Goal: Find contact information: Obtain details needed to contact an individual or organization

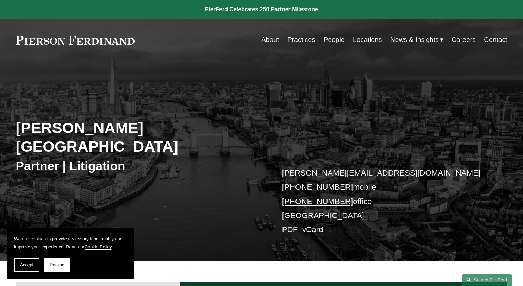
click at [331, 34] on link "People" at bounding box center [334, 39] width 21 height 13
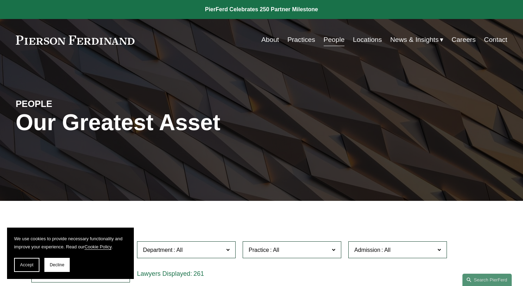
scroll to position [176, 0]
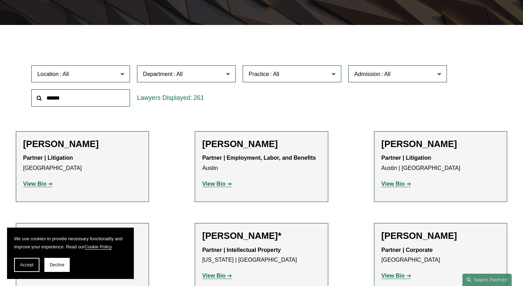
click at [63, 98] on input "text" at bounding box center [80, 97] width 99 height 17
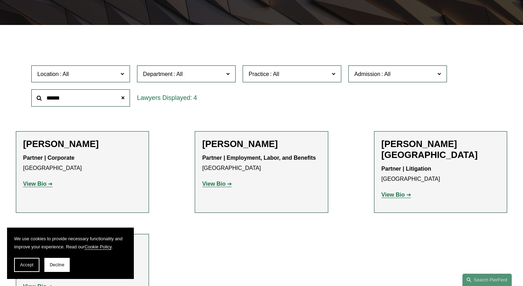
type input "*****"
click at [396, 192] on strong "View Bio" at bounding box center [392, 195] width 23 height 6
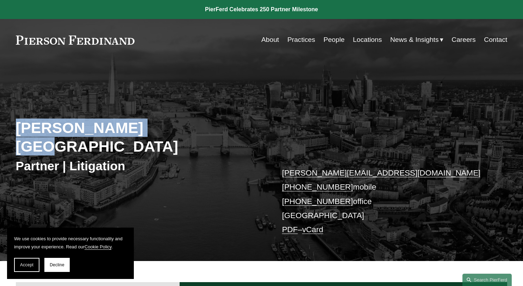
drag, startPoint x: 147, startPoint y: 127, endPoint x: 18, endPoint y: 108, distance: 130.0
click at [18, 108] on div "Peter Huth-Wallis Partner | Litigation peter.huthwallis@pierferd.com +44 78 436…" at bounding box center [261, 168] width 523 height 185
copy h2 "[PERSON_NAME][GEOGRAPHIC_DATA]"
click at [198, 113] on div "Peter Huth-Wallis Partner | Litigation peter.huthwallis@pierferd.com +44 78 436…" at bounding box center [261, 168] width 523 height 185
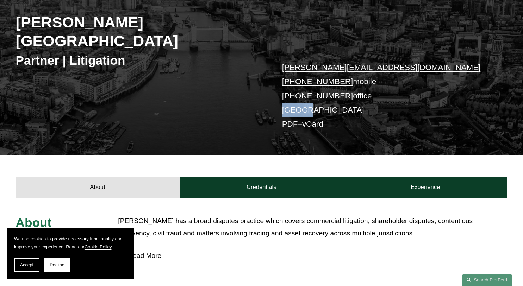
drag, startPoint x: 319, startPoint y: 98, endPoint x: 271, endPoint y: 96, distance: 47.6
click at [271, 96] on div "Peter Huth-Wallis Partner | Litigation peter.huthwallis@pierferd.com +44 78 436…" at bounding box center [261, 63] width 523 height 185
drag, startPoint x: 408, startPoint y: 83, endPoint x: 274, endPoint y: 79, distance: 133.8
click at [274, 79] on div "Peter Huth-Wallis Partner | Litigation peter.huthwallis@pierferd.com +44 78 436…" at bounding box center [261, 63] width 523 height 185
drag, startPoint x: 274, startPoint y: 79, endPoint x: 275, endPoint y: 65, distance: 14.1
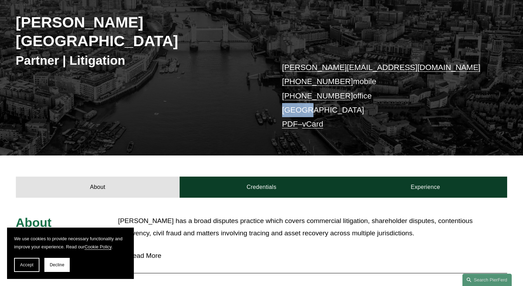
click at [275, 65] on div "Peter Huth-Wallis Partner | Litigation peter.huthwallis@pierferd.com +44 78 436…" at bounding box center [261, 63] width 523 height 185
copy link "+44 78 4360 5916"
